Goal: Information Seeking & Learning: Learn about a topic

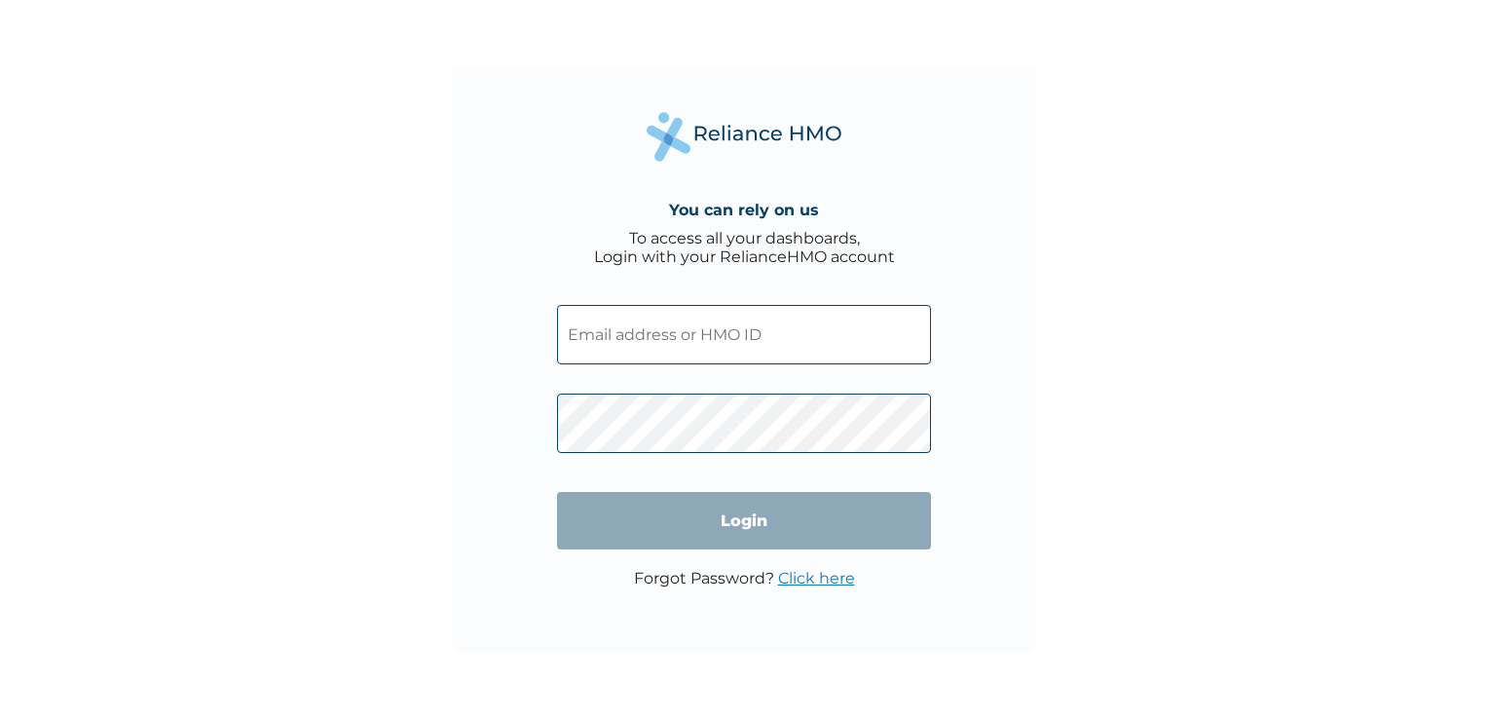
click at [725, 333] on input "text" at bounding box center [744, 334] width 374 height 59
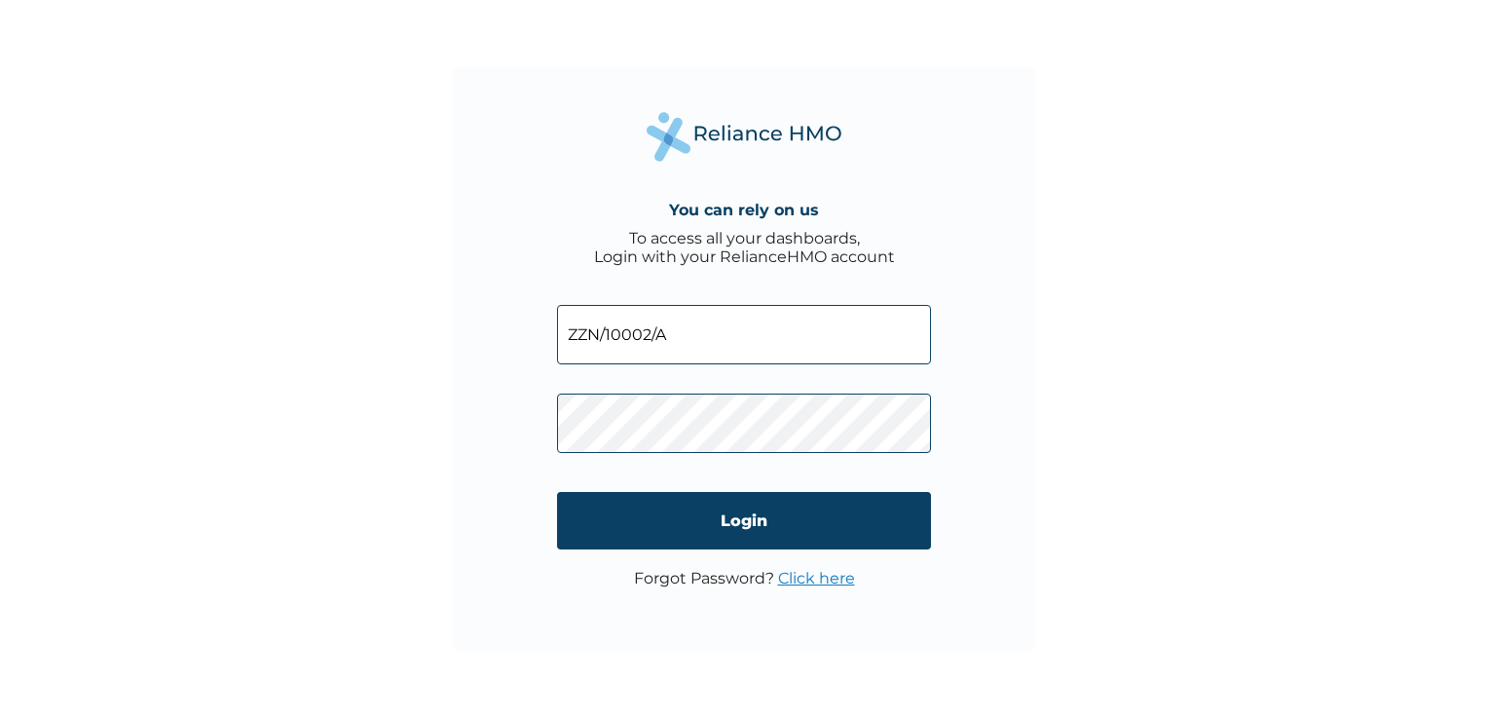
type input "ZZN/10002/A"
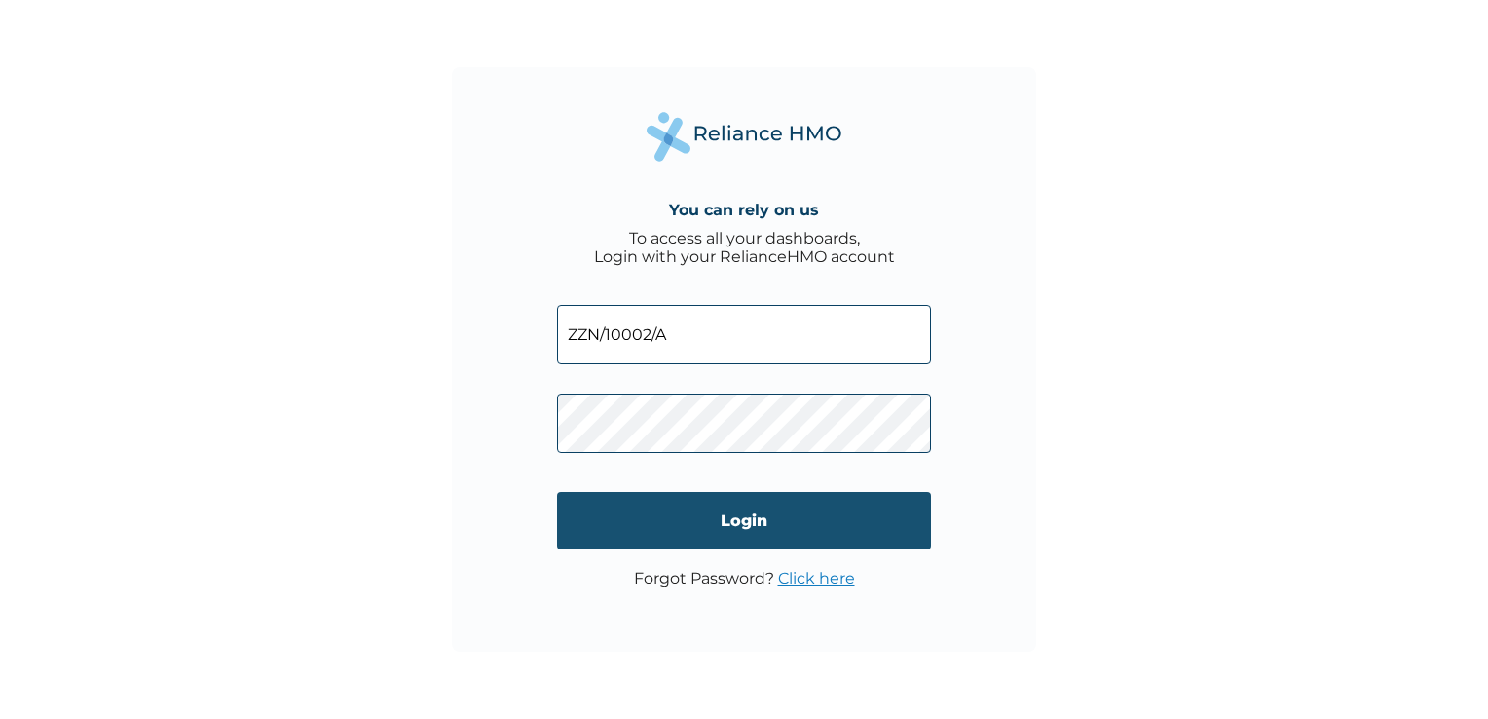
click at [739, 516] on input "Login" at bounding box center [744, 520] width 374 height 57
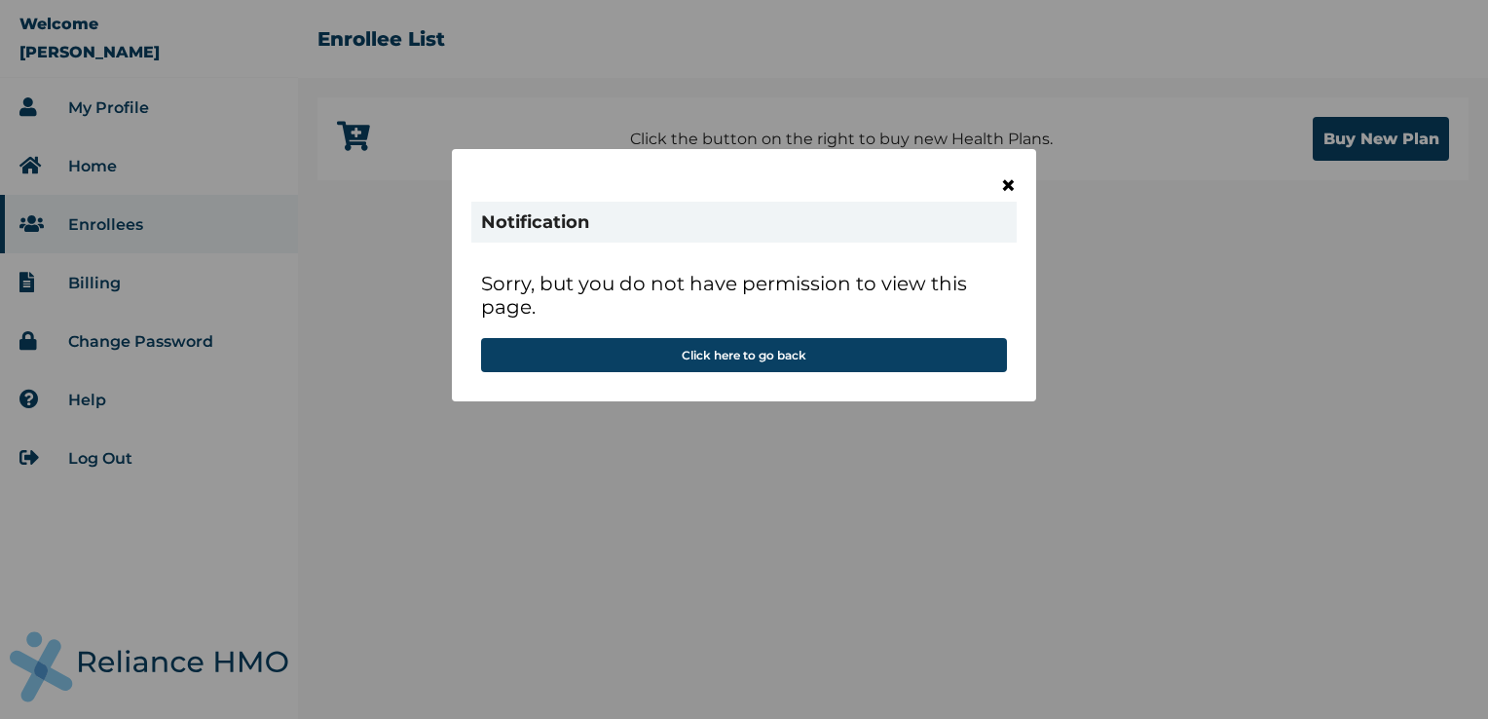
click at [1004, 185] on span "×" at bounding box center [1008, 185] width 17 height 33
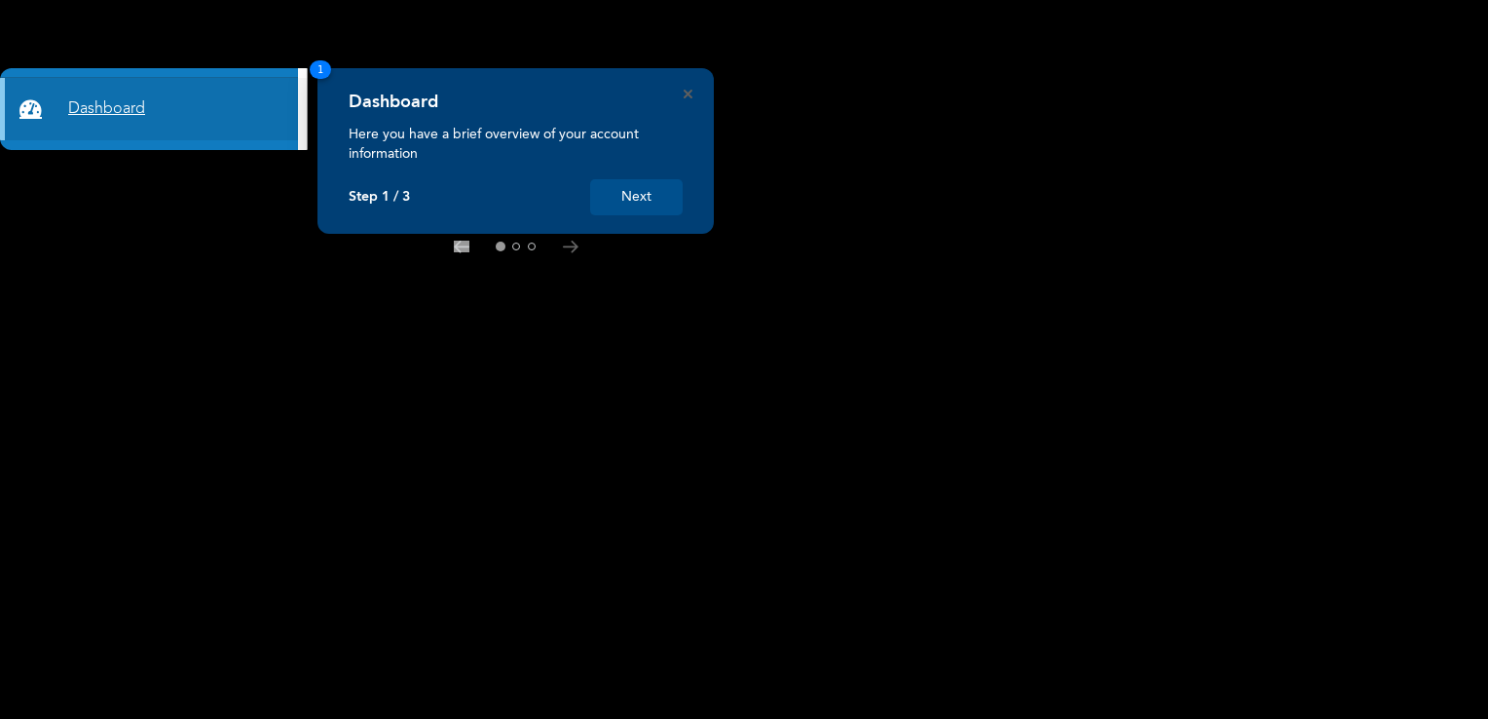
click at [88, 111] on link "Dashboard" at bounding box center [149, 109] width 298 height 62
click at [690, 94] on icon "Close" at bounding box center [688, 94] width 9 height 9
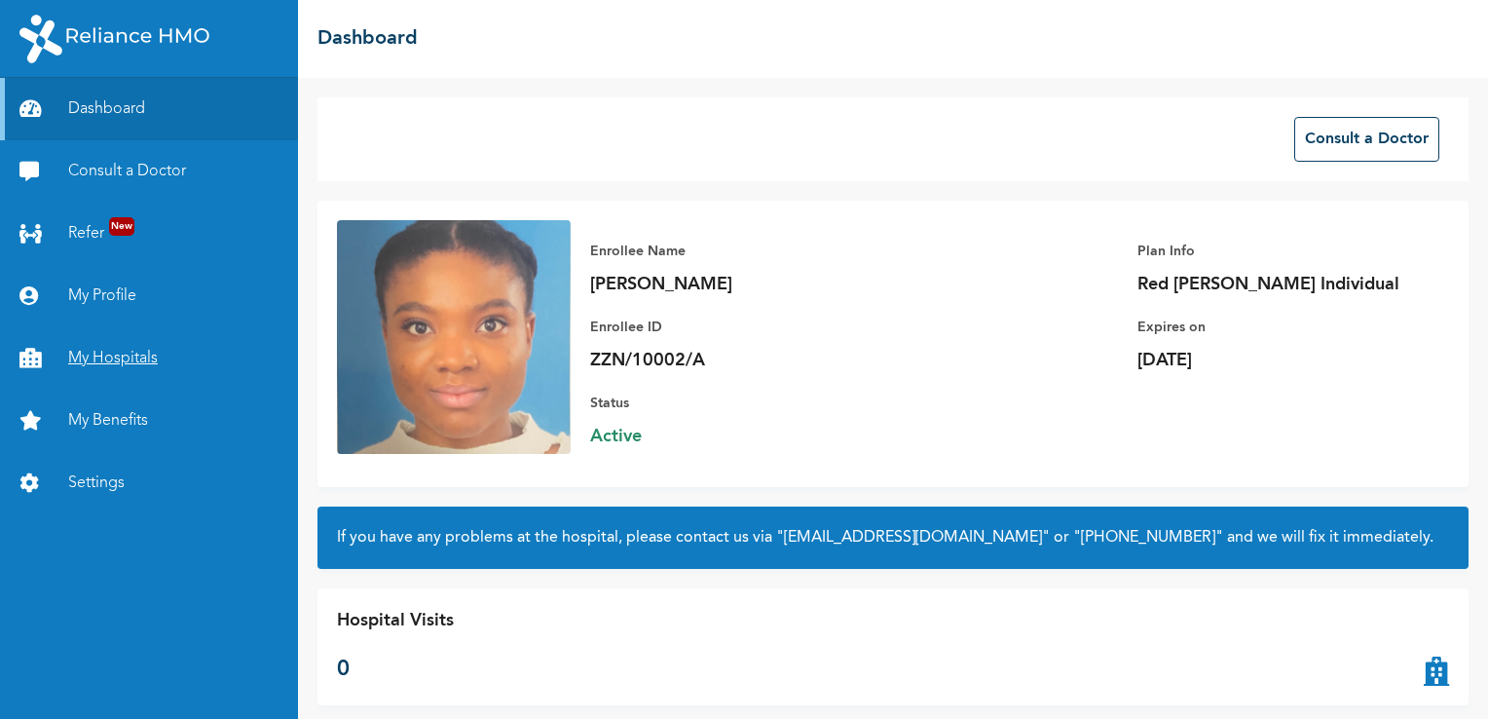
click at [118, 368] on link "My Hospitals" at bounding box center [149, 358] width 298 height 62
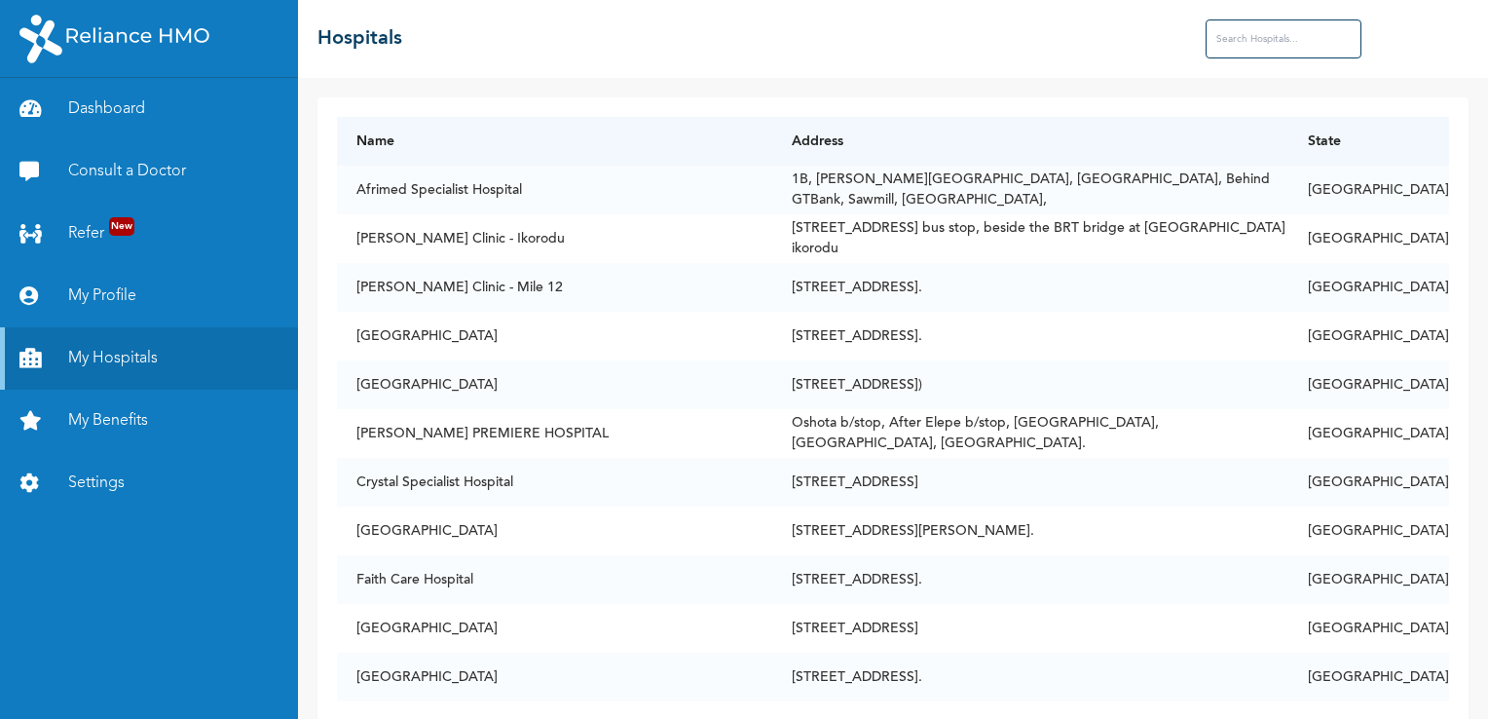
click at [1283, 42] on input "text" at bounding box center [1284, 38] width 156 height 39
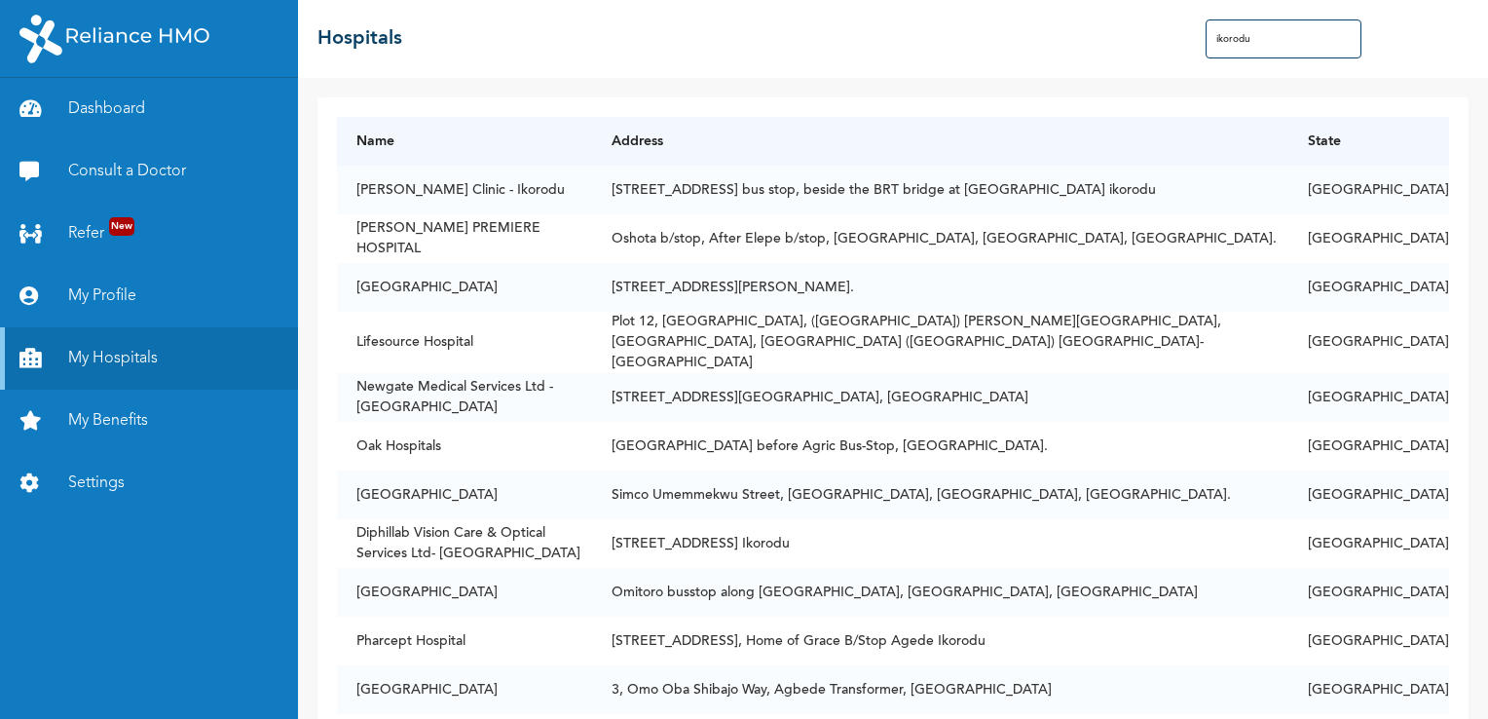
type input "ikorodu"
click at [109, 415] on link "My Benefits" at bounding box center [149, 421] width 298 height 62
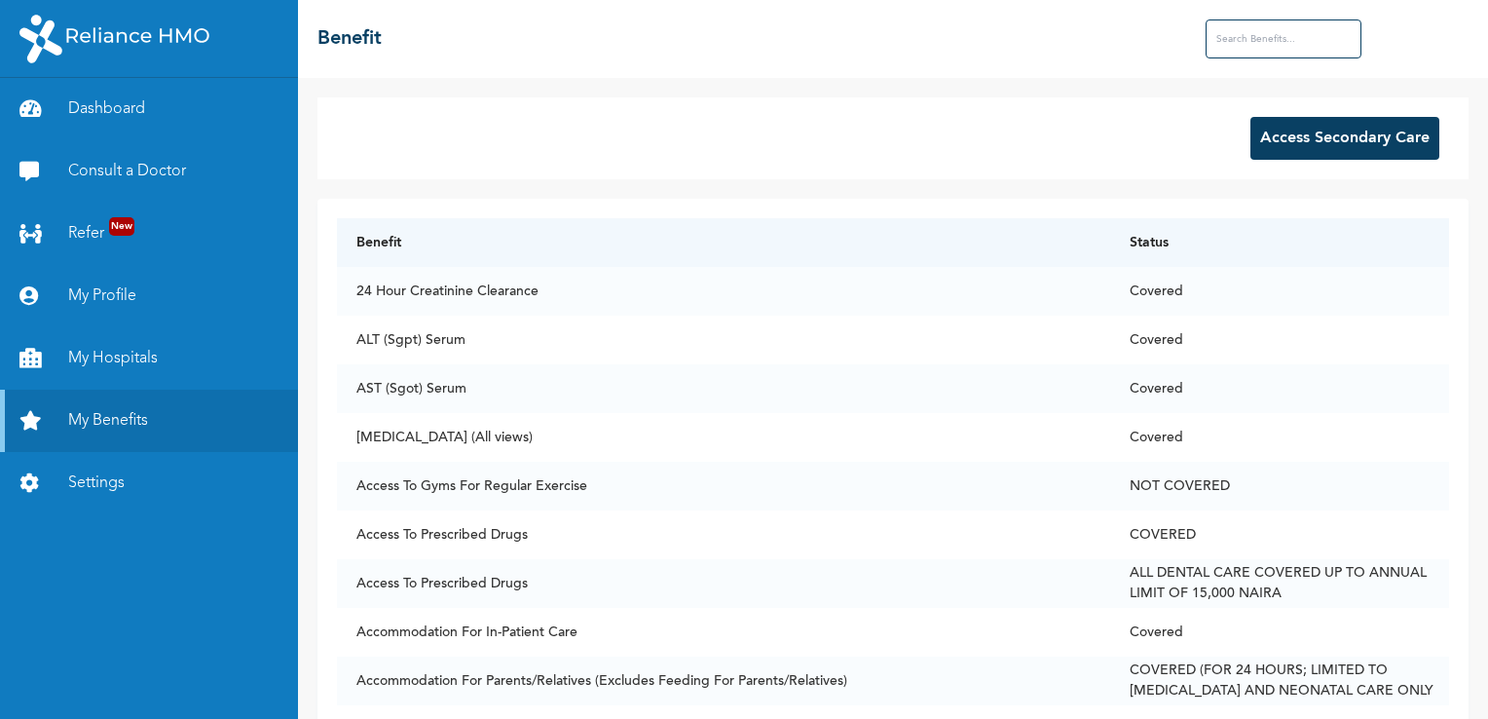
click at [1232, 35] on input "text" at bounding box center [1284, 38] width 156 height 39
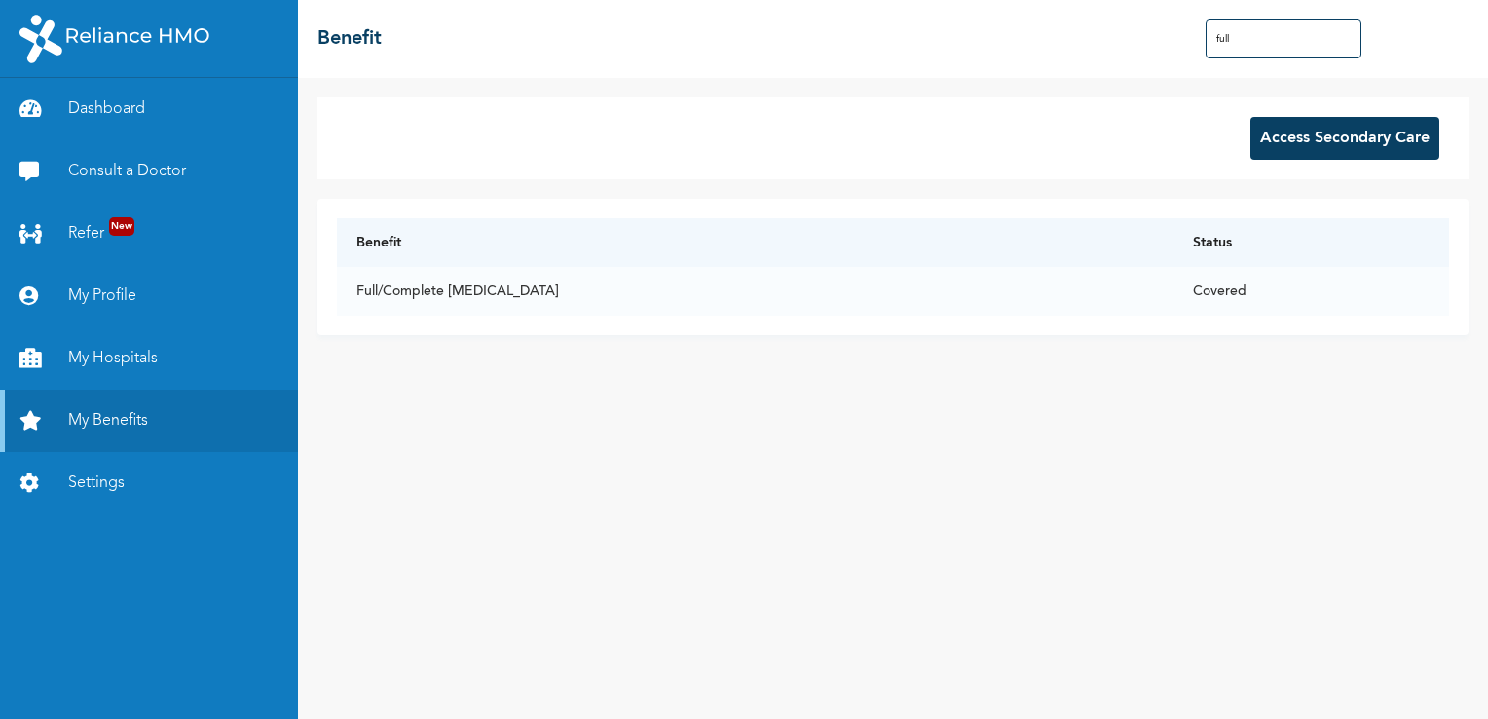
drag, startPoint x: 1237, startPoint y: 47, endPoint x: 1107, endPoint y: -3, distance: 139.7
click at [1107, 0] on html "Dashboard Consult a Doctor Refer New My Profile My Hospitals My Benefits Settin…" at bounding box center [744, 359] width 1488 height 719
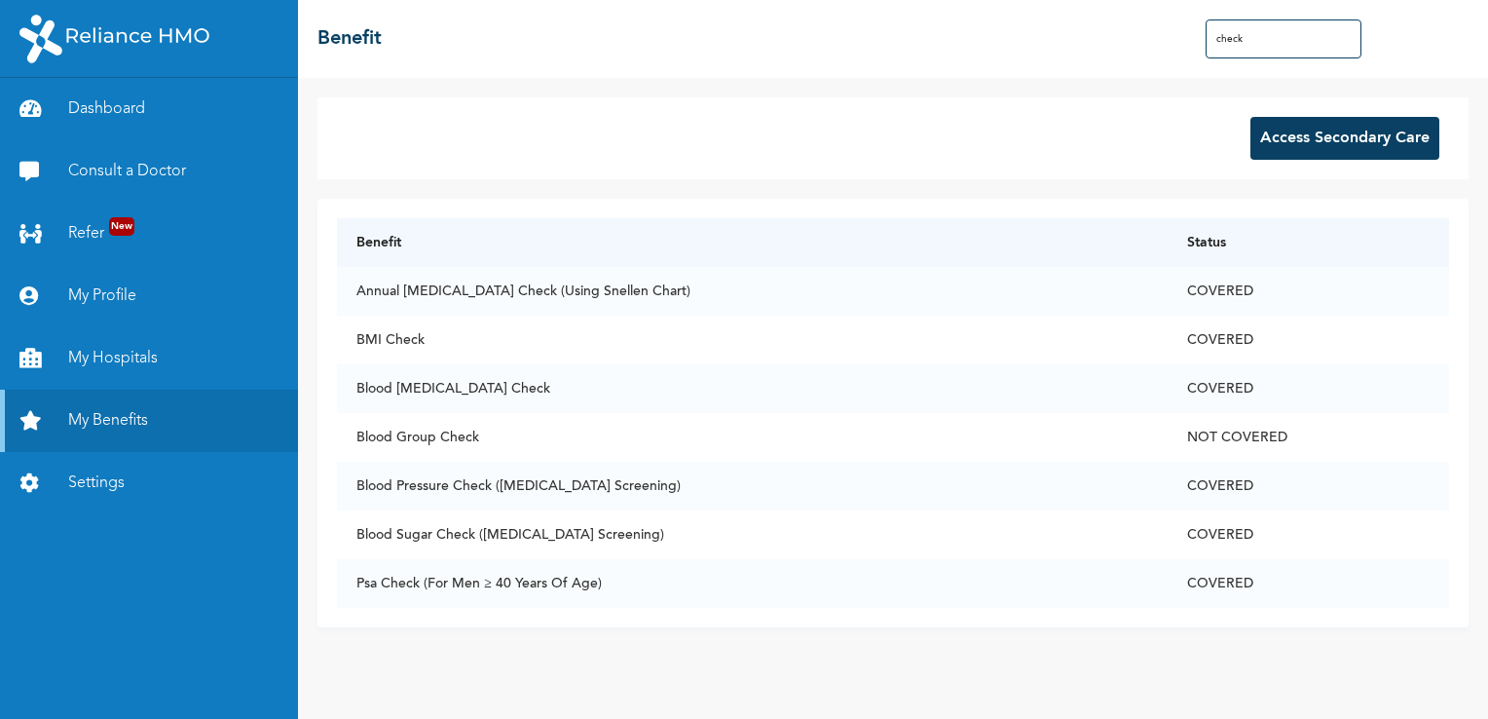
type input "check"
click at [1322, 133] on button "Access Secondary Care" at bounding box center [1345, 138] width 189 height 43
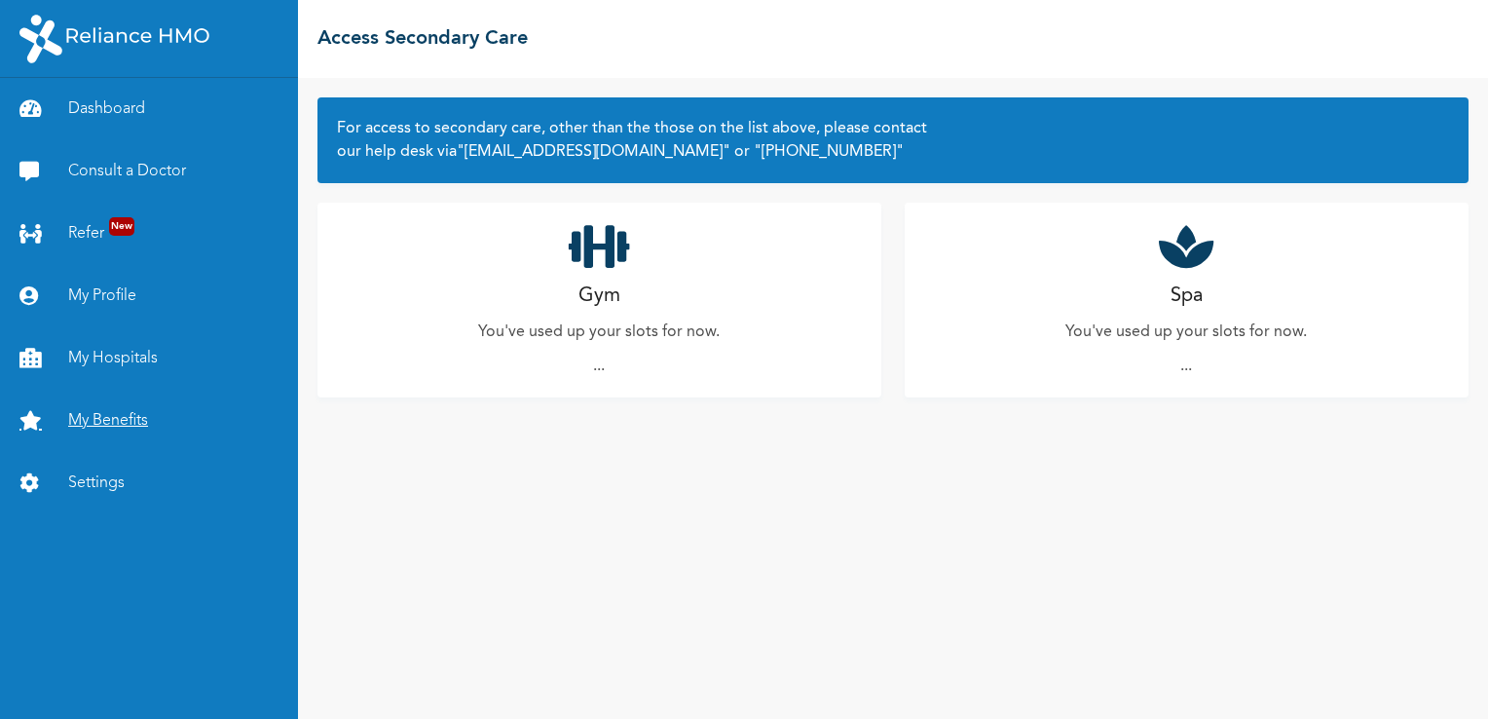
click at [98, 416] on link "My Benefits" at bounding box center [149, 421] width 298 height 62
